Goal: Transaction & Acquisition: Obtain resource

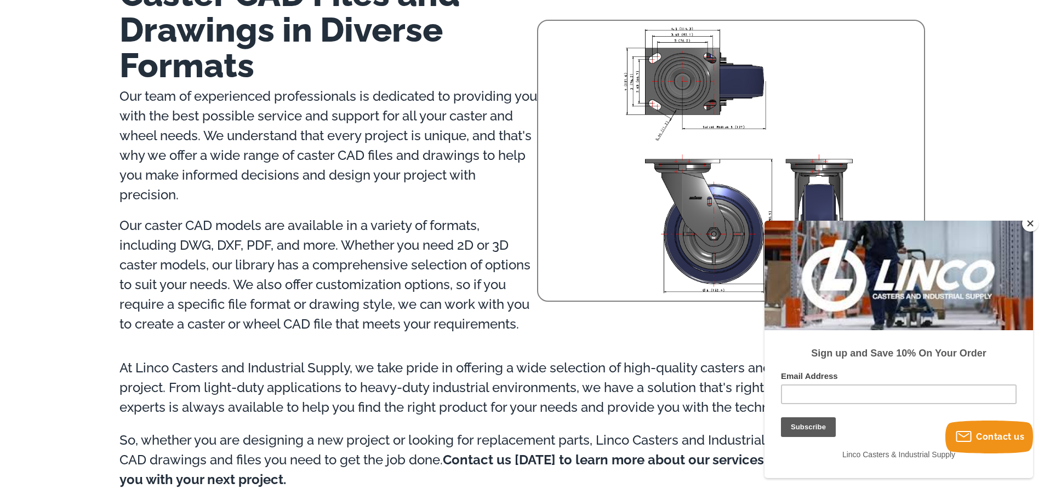
scroll to position [1021, 0]
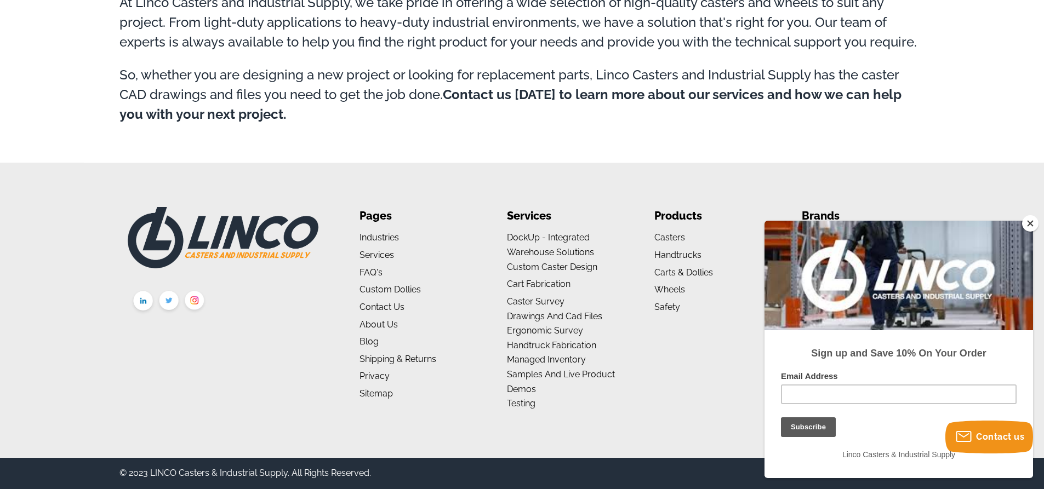
click at [1026, 220] on button "Close" at bounding box center [1030, 223] width 16 height 16
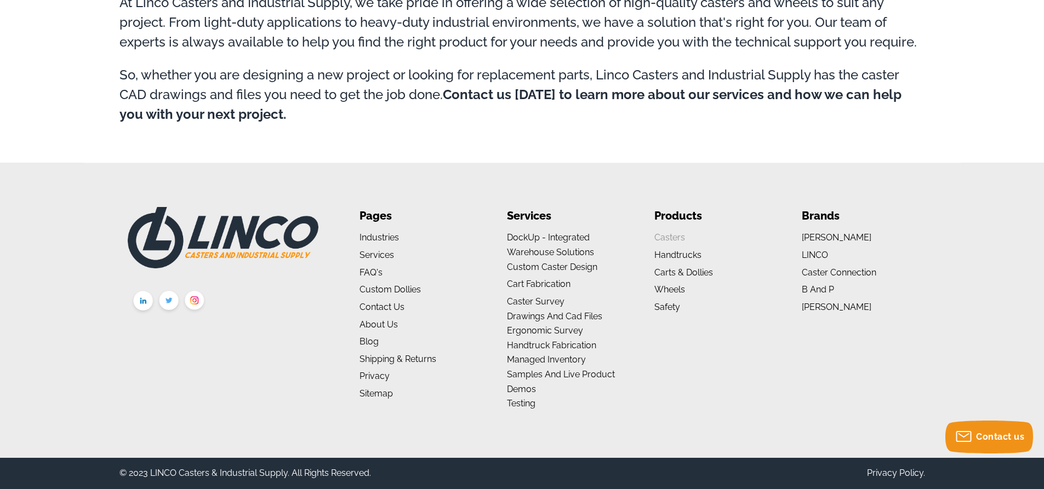
click at [671, 234] on link "Casters" at bounding box center [669, 237] width 31 height 10
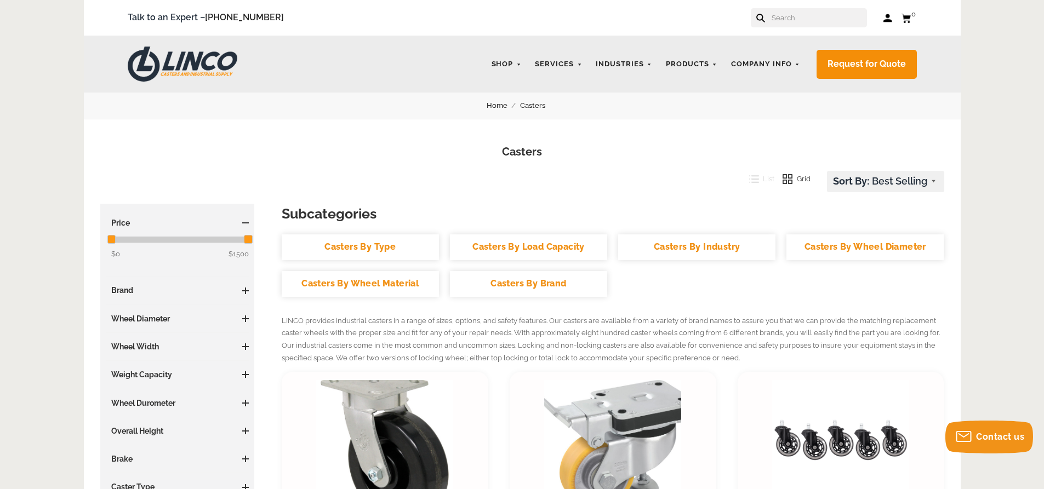
click at [240, 319] on h3 "Wheel Diameter" at bounding box center [178, 318] width 144 height 11
click at [248, 318] on span at bounding box center [245, 319] width 7 height 7
click at [858, 254] on link "Casters By Wheel Diameter" at bounding box center [864, 247] width 157 height 26
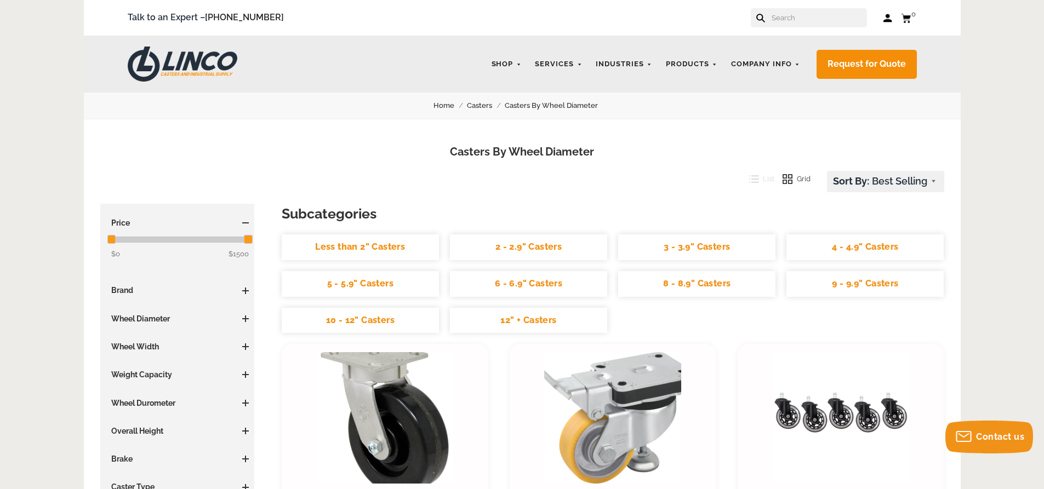
click at [871, 248] on link "4 - 4.9" Casters" at bounding box center [864, 247] width 157 height 26
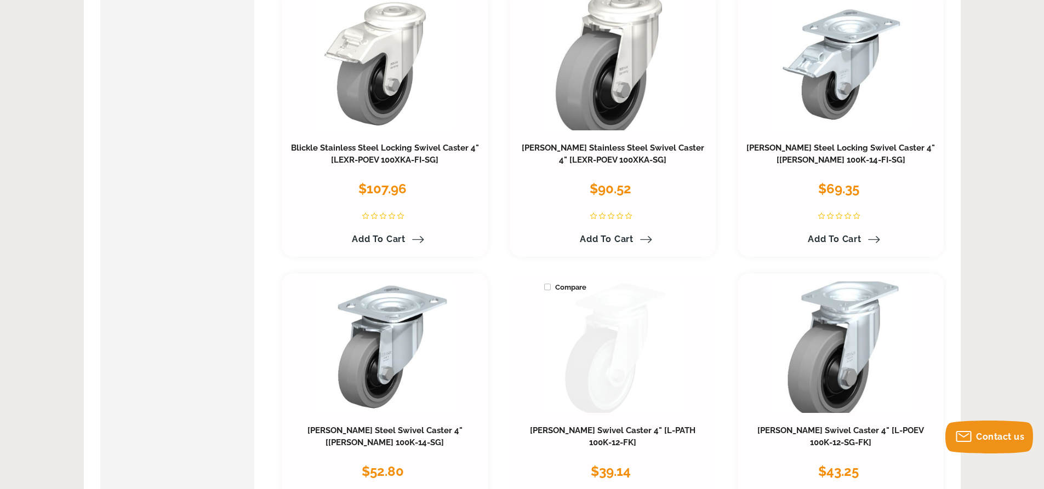
scroll to position [2556, 0]
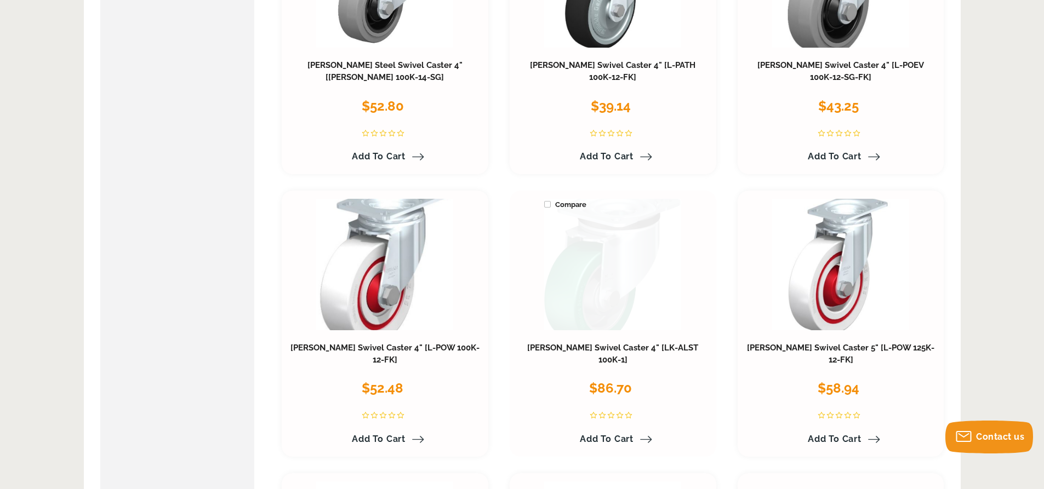
click at [580, 296] on link at bounding box center [612, 264] width 137 height 131
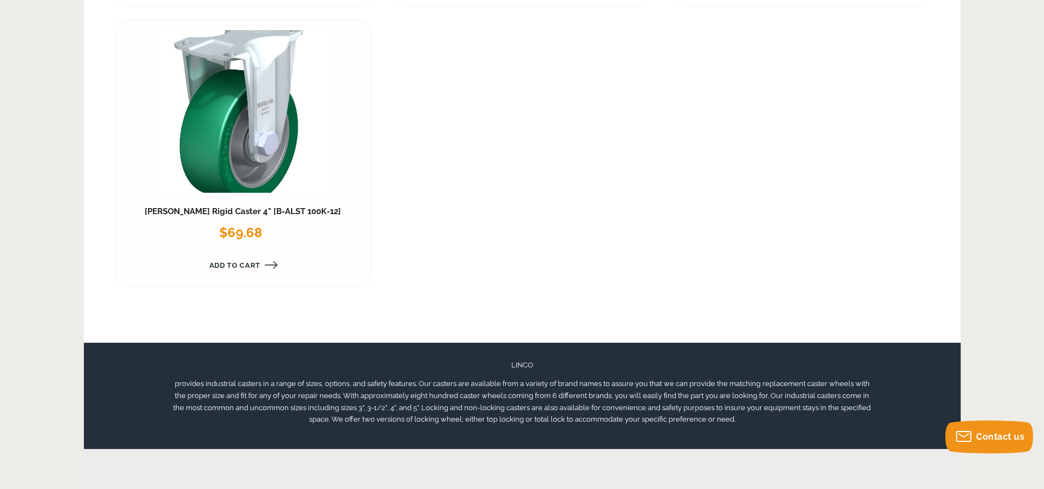
scroll to position [1758, 0]
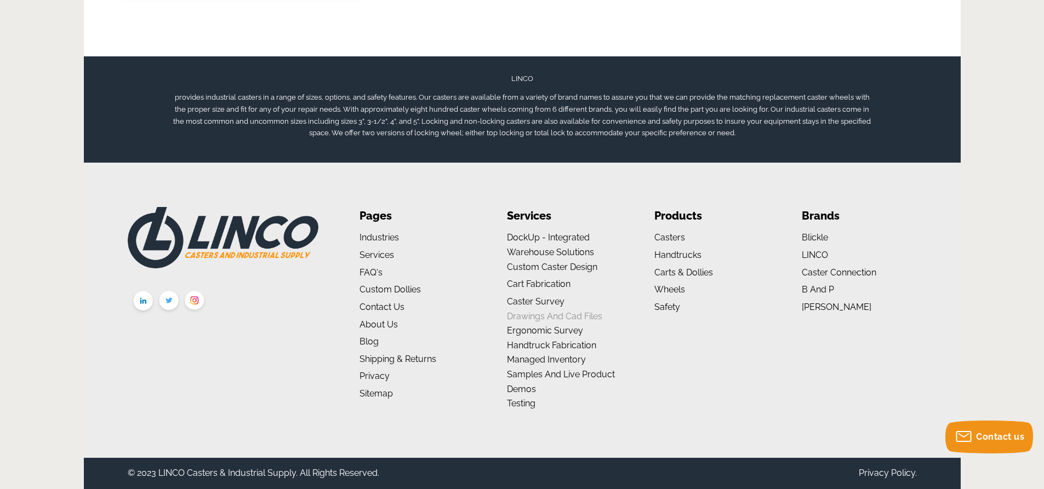
click at [555, 313] on link "Drawings and Cad Files" at bounding box center [554, 316] width 95 height 10
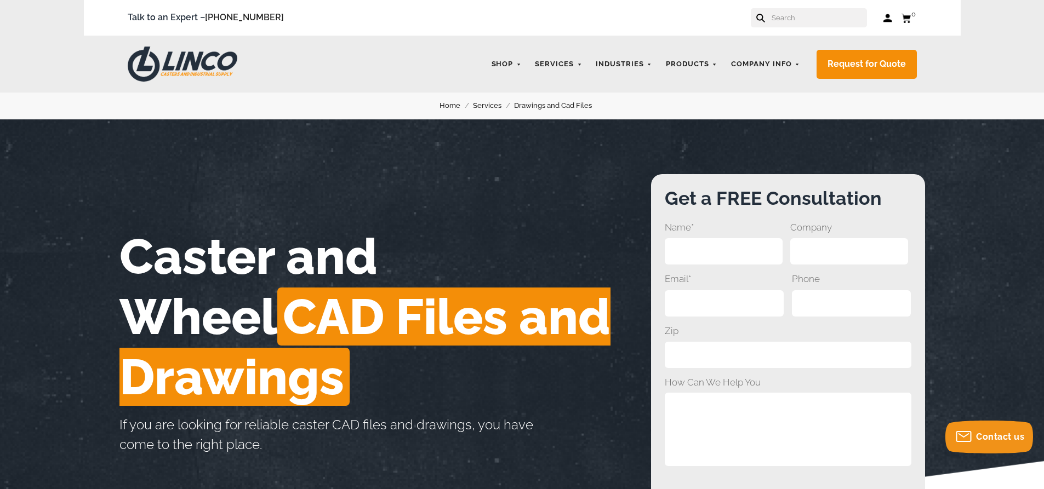
click at [284, 320] on span "CAD Files and Drawings" at bounding box center [364, 347] width 491 height 118
click at [245, 416] on p "If you are looking for reliable caster CAD files and drawings, you have come to…" at bounding box center [341, 434] width 444 height 39
click at [283, 253] on h1 "Caster and Wheel CAD Files and Drawings" at bounding box center [384, 316] width 531 height 181
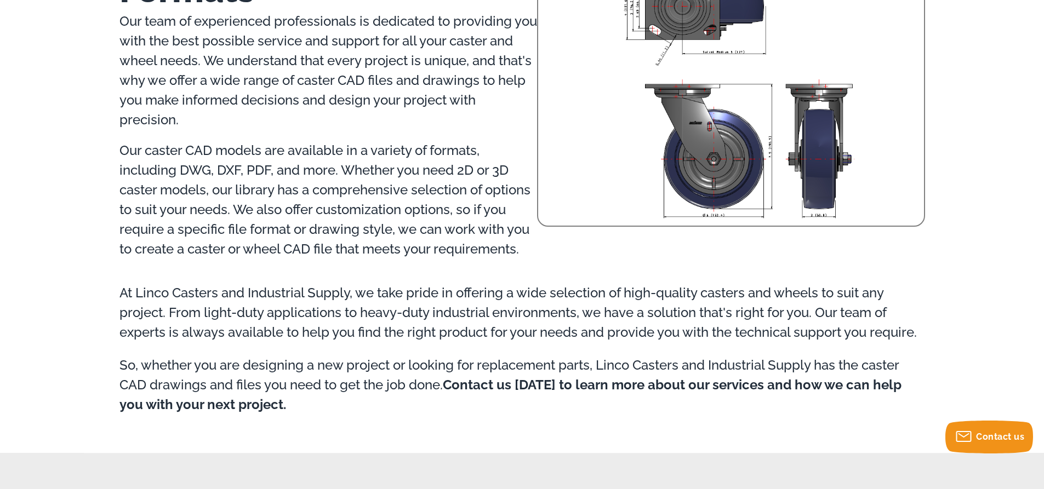
scroll to position [1021, 0]
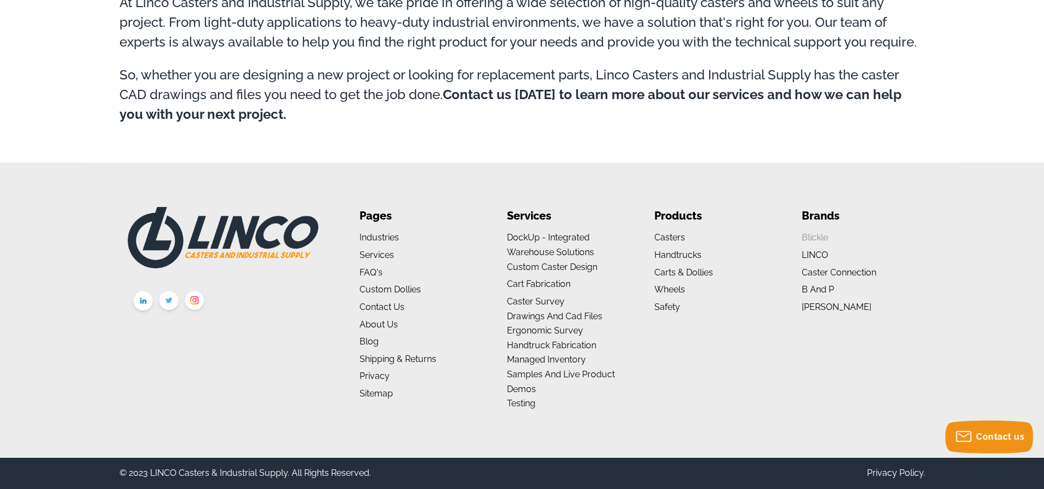
click at [823, 233] on link "Blickle" at bounding box center [814, 237] width 26 height 10
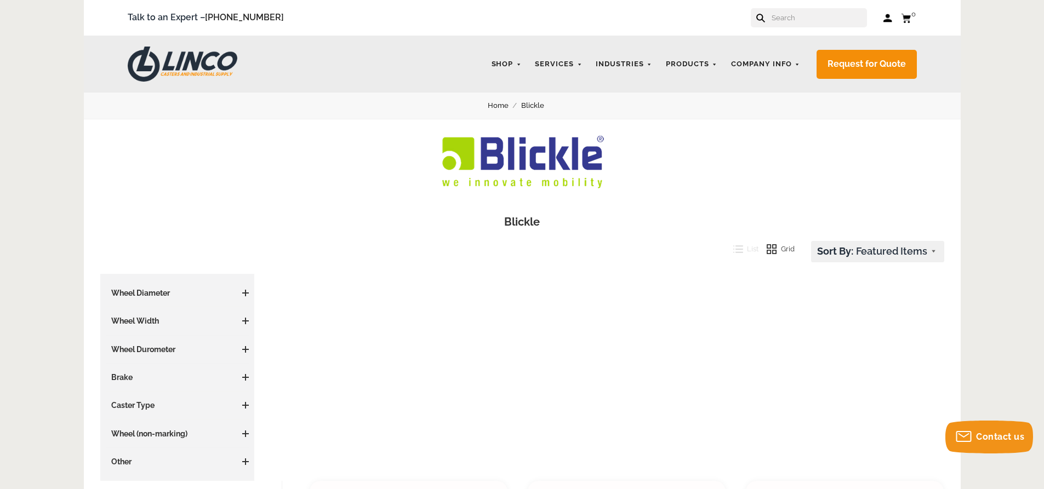
click at [238, 297] on h3 "Wheel Diameter" at bounding box center [178, 293] width 144 height 11
click at [240, 294] on h3 "Wheel Diameter" at bounding box center [178, 293] width 144 height 11
click at [246, 292] on span at bounding box center [245, 293] width 7 height 7
click at [167, 332] on span "(27)" at bounding box center [165, 330] width 12 height 8
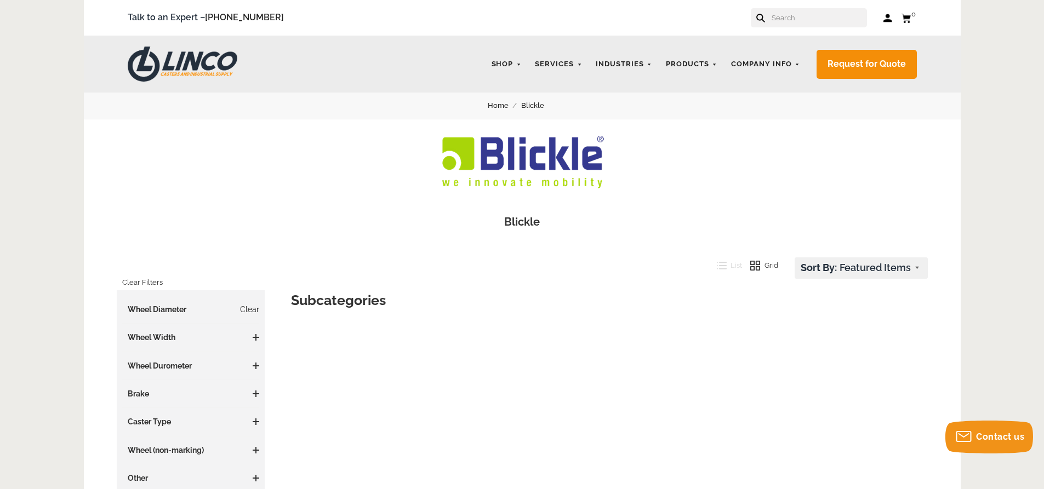
scroll to position [365, 0]
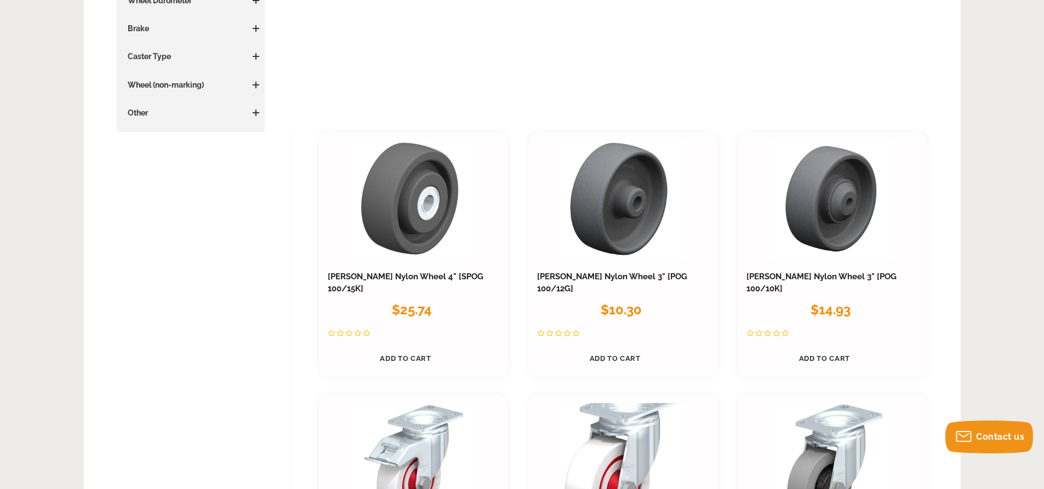
click at [260, 56] on aside "Price $ $ Update Wheel Diameter Clear 2.01 - 3 Inches (5) 3.01 - 4 Inches (27) …" at bounding box center [191, 28] width 148 height 207
click at [257, 56] on span at bounding box center [256, 56] width 7 height 1
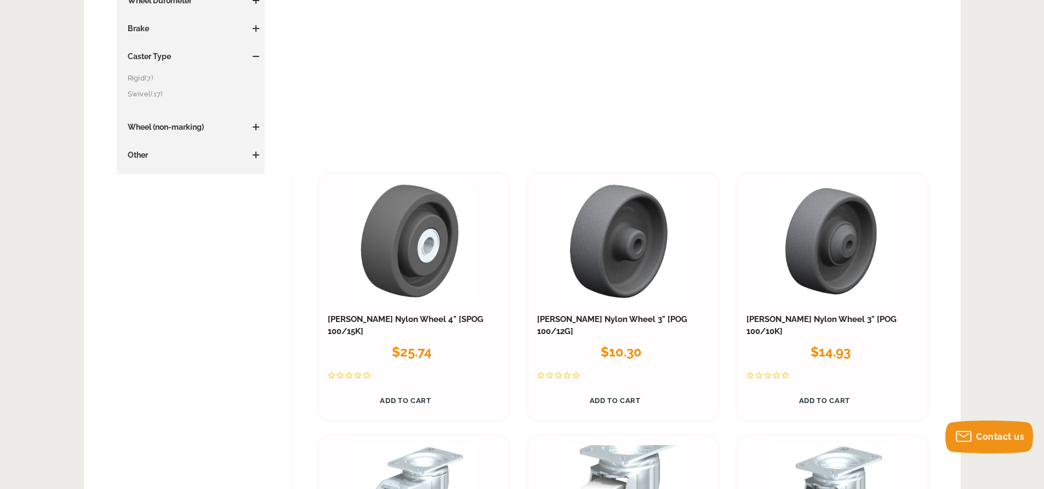
click at [152, 91] on span "(17)" at bounding box center [157, 94] width 12 height 8
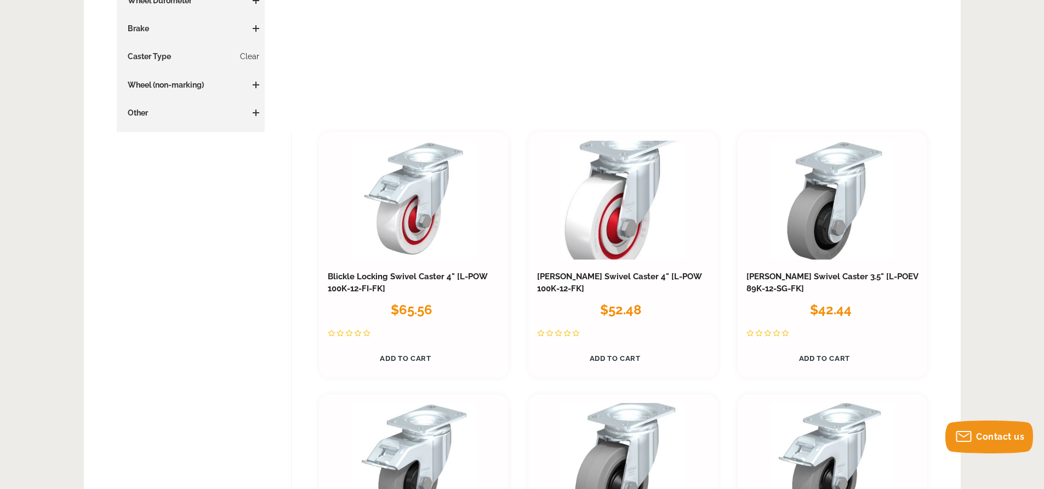
scroll to position [730, 0]
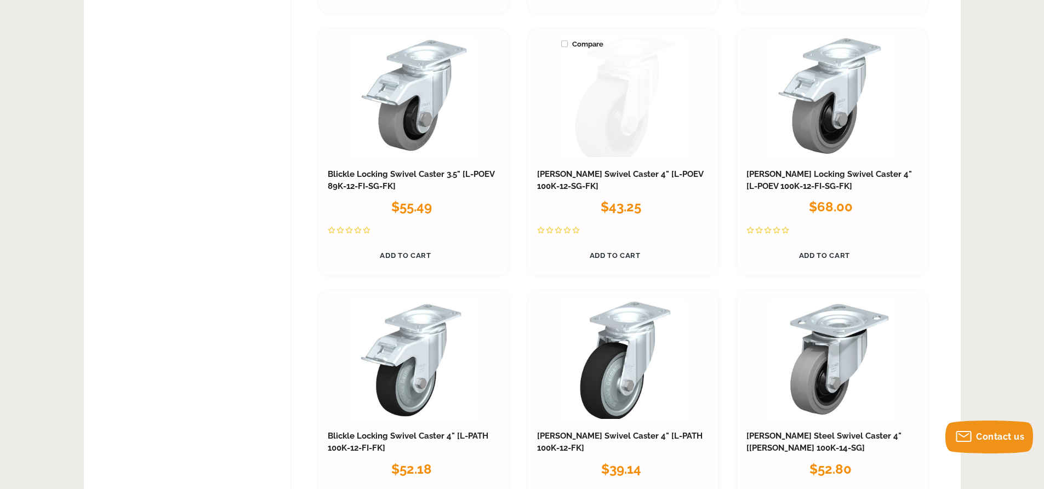
click at [646, 128] on link at bounding box center [623, 97] width 124 height 119
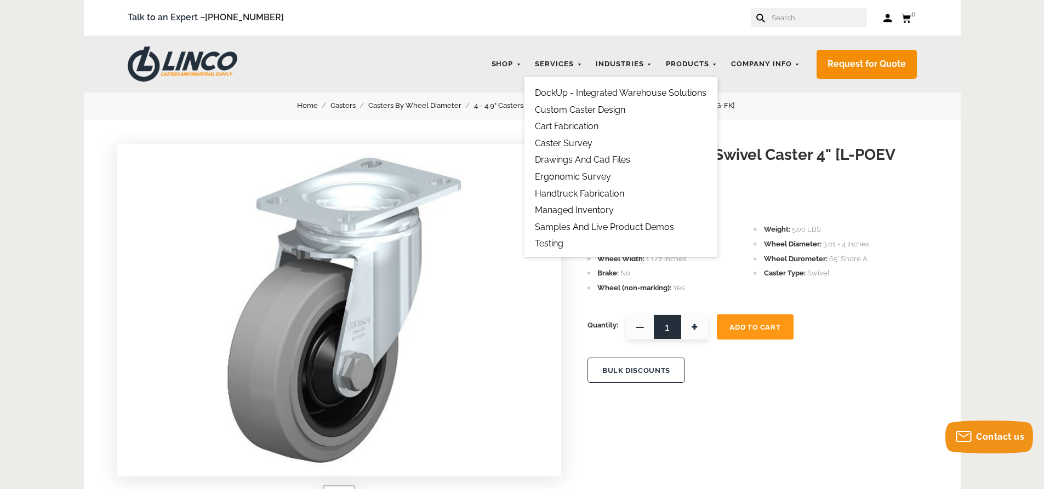
click at [574, 156] on link "Drawings and Cad Files" at bounding box center [582, 159] width 95 height 10
